Goal: Information Seeking & Learning: Find specific fact

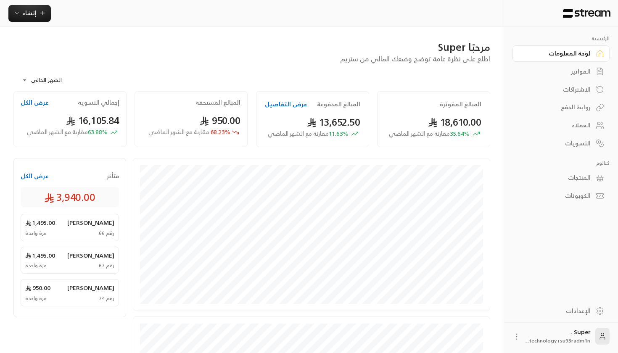
click at [569, 70] on div "الفواتير" at bounding box center [557, 71] width 68 height 8
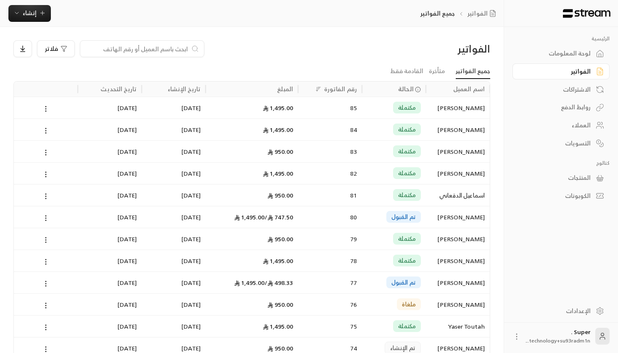
click at [144, 45] on input at bounding box center [136, 48] width 103 height 9
paste input "عمر هالل الحربي"
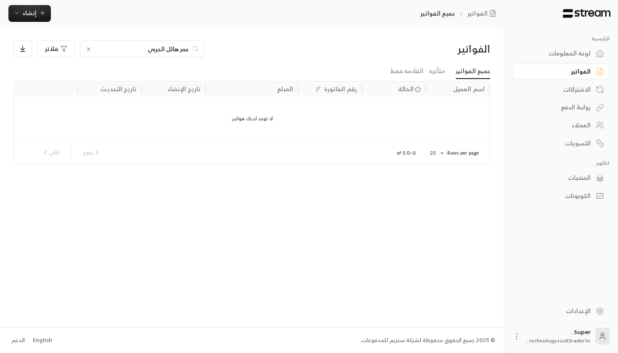
drag, startPoint x: 164, startPoint y: 48, endPoint x: 179, endPoint y: 48, distance: 14.3
click at [179, 48] on input "عمر هالل الحربي" at bounding box center [141, 48] width 93 height 9
drag, startPoint x: 157, startPoint y: 50, endPoint x: 176, endPoint y: 50, distance: 19.8
click at [176, 50] on input "[PERSON_NAME]" at bounding box center [141, 48] width 93 height 9
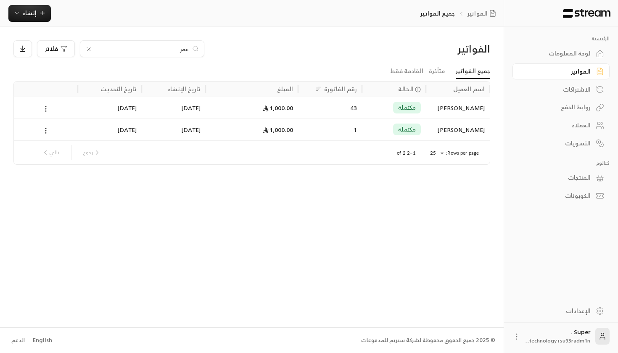
type input "عمر"
click at [349, 134] on div "1" at bounding box center [330, 129] width 54 height 21
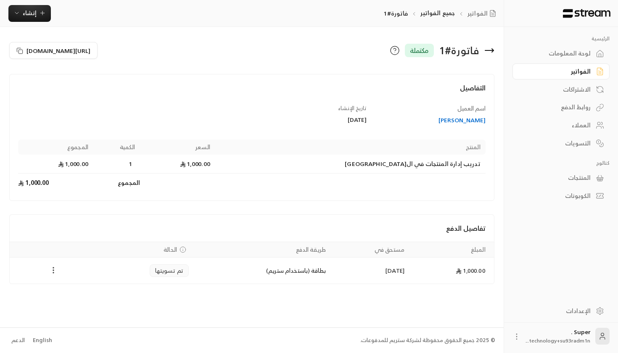
click at [53, 271] on icon "Payments" at bounding box center [53, 270] width 8 height 8
click at [191, 271] on div at bounding box center [309, 176] width 618 height 353
click at [452, 264] on td "1,000.00" at bounding box center [451, 271] width 84 height 26
drag, startPoint x: 366, startPoint y: 116, endPoint x: 325, endPoint y: 115, distance: 41.2
click at [325, 116] on div "[DATE]" at bounding box center [311, 120] width 111 height 8
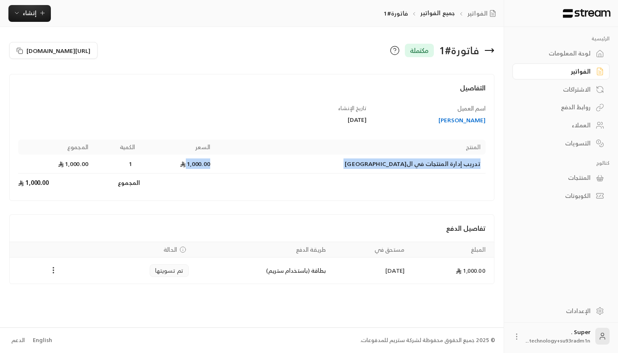
drag, startPoint x: 279, startPoint y: 157, endPoint x: 231, endPoint y: 157, distance: 47.9
click at [231, 157] on tr "تدريب إدارة المنتجات في ال[GEOGRAPHIC_DATA] 1,000.00 1 1,000.00" at bounding box center [251, 164] width 467 height 19
click at [346, 168] on td "تدريب إدارة المنتجات في ال[GEOGRAPHIC_DATA]" at bounding box center [350, 164] width 270 height 19
